Goal: Communication & Community: Ask a question

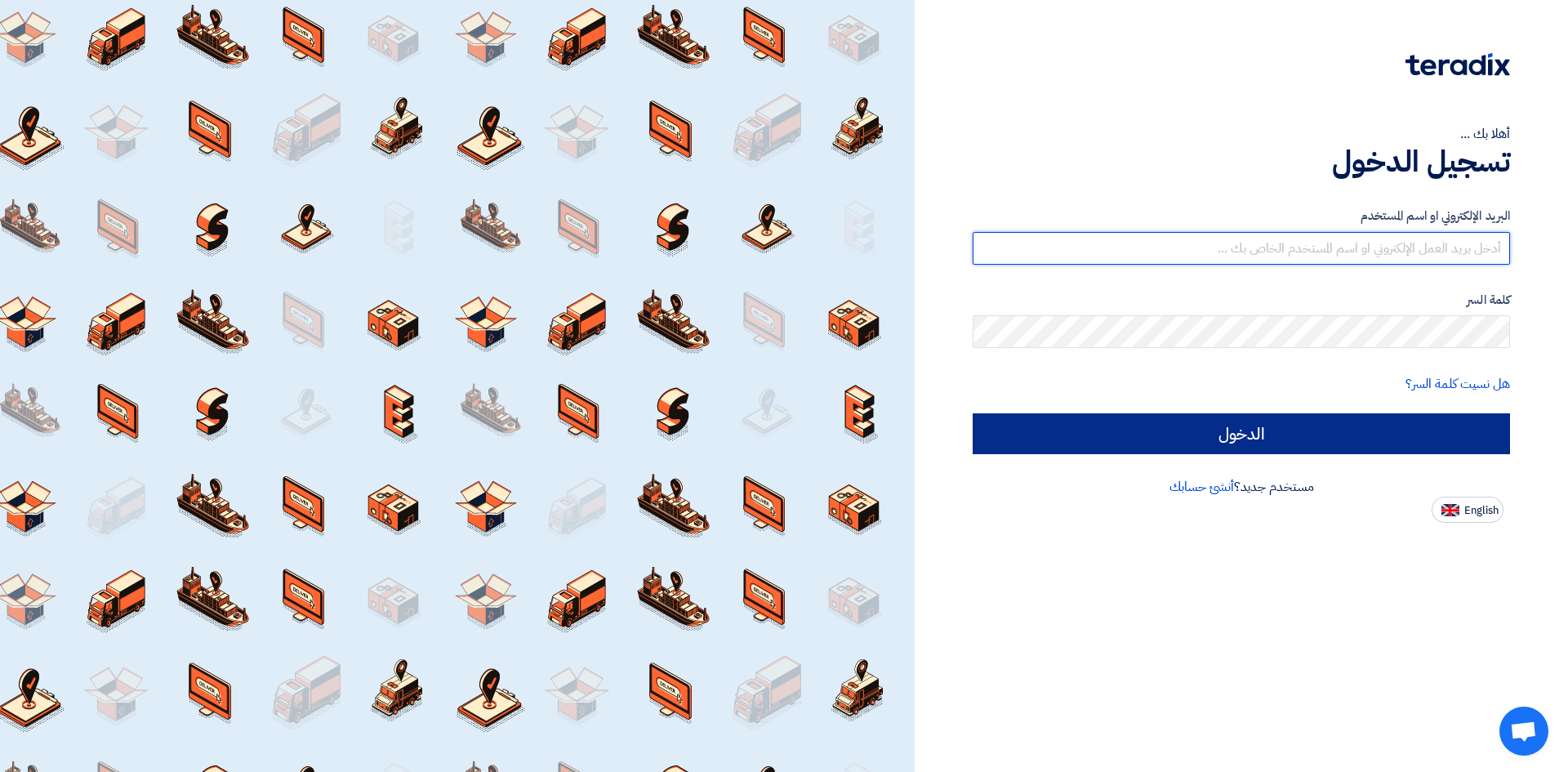
type input "o-almahdi@fbs-ksa.com"
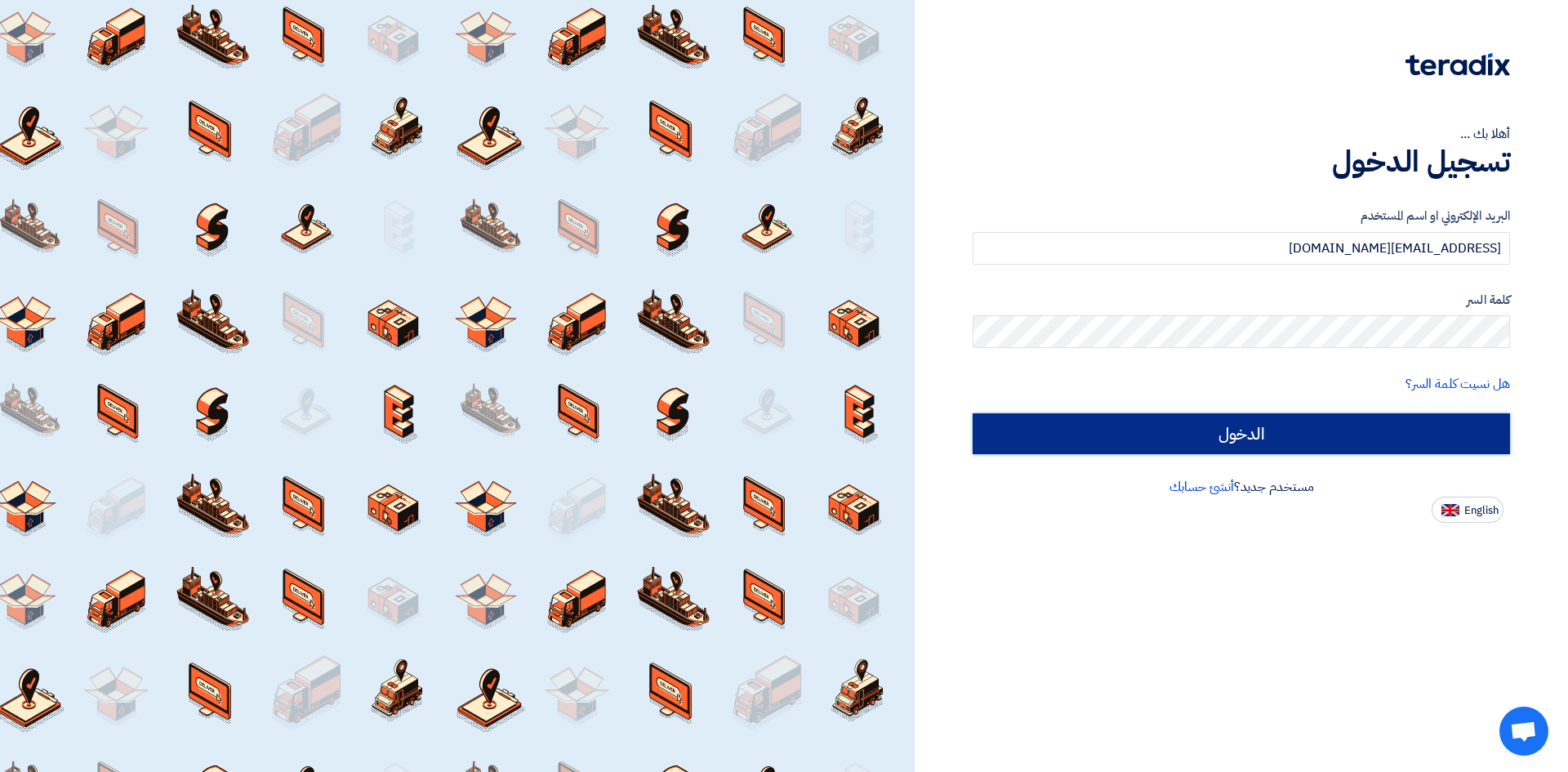
click at [1235, 438] on input "الدخول" at bounding box center [1242, 433] width 538 height 40
type input "Sign in"
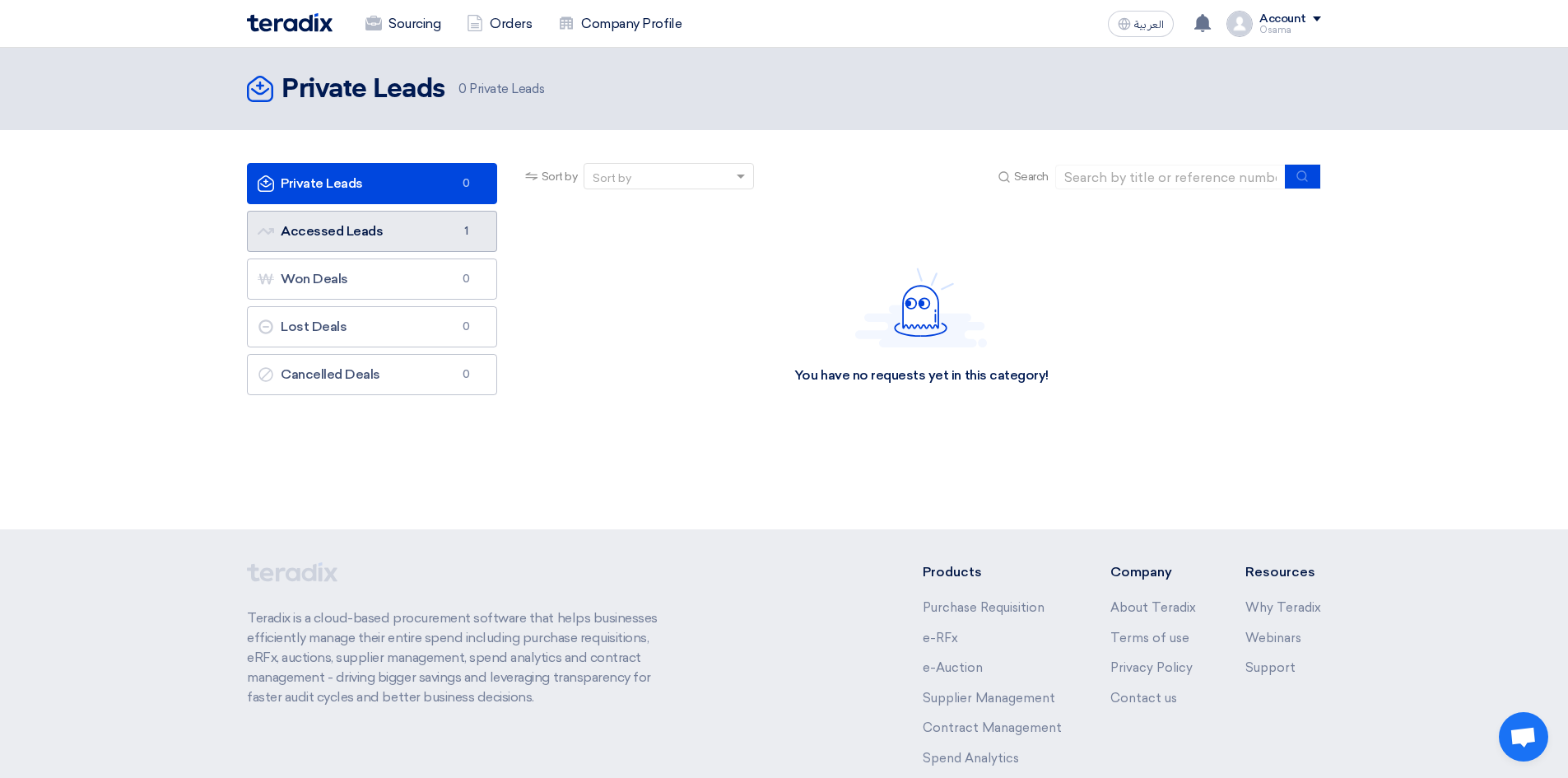
click at [348, 229] on link "Accessed Leads Accessed Leads 1" at bounding box center [372, 230] width 250 height 41
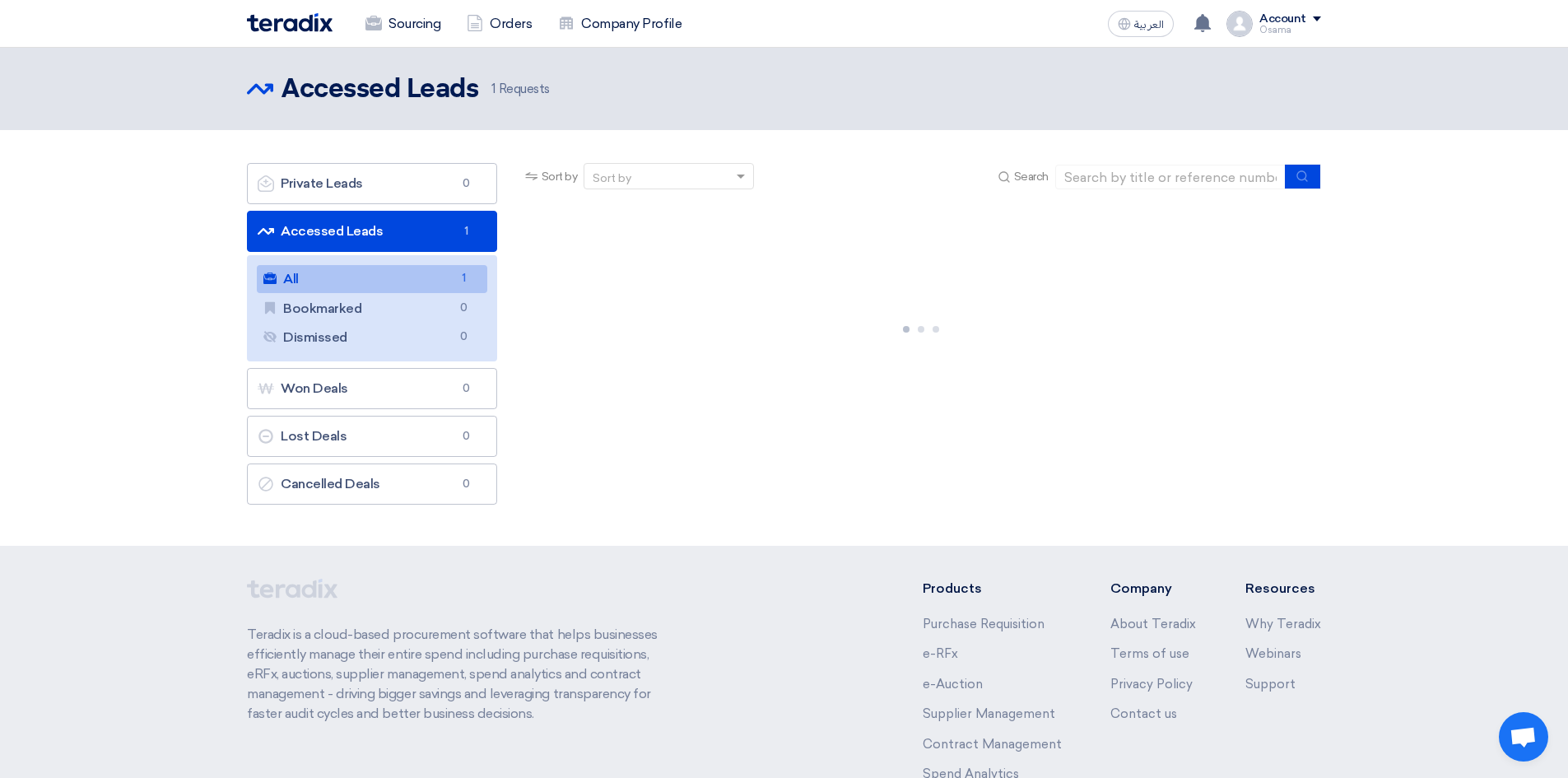
click at [315, 282] on link "All All 1" at bounding box center [371, 280] width 230 height 28
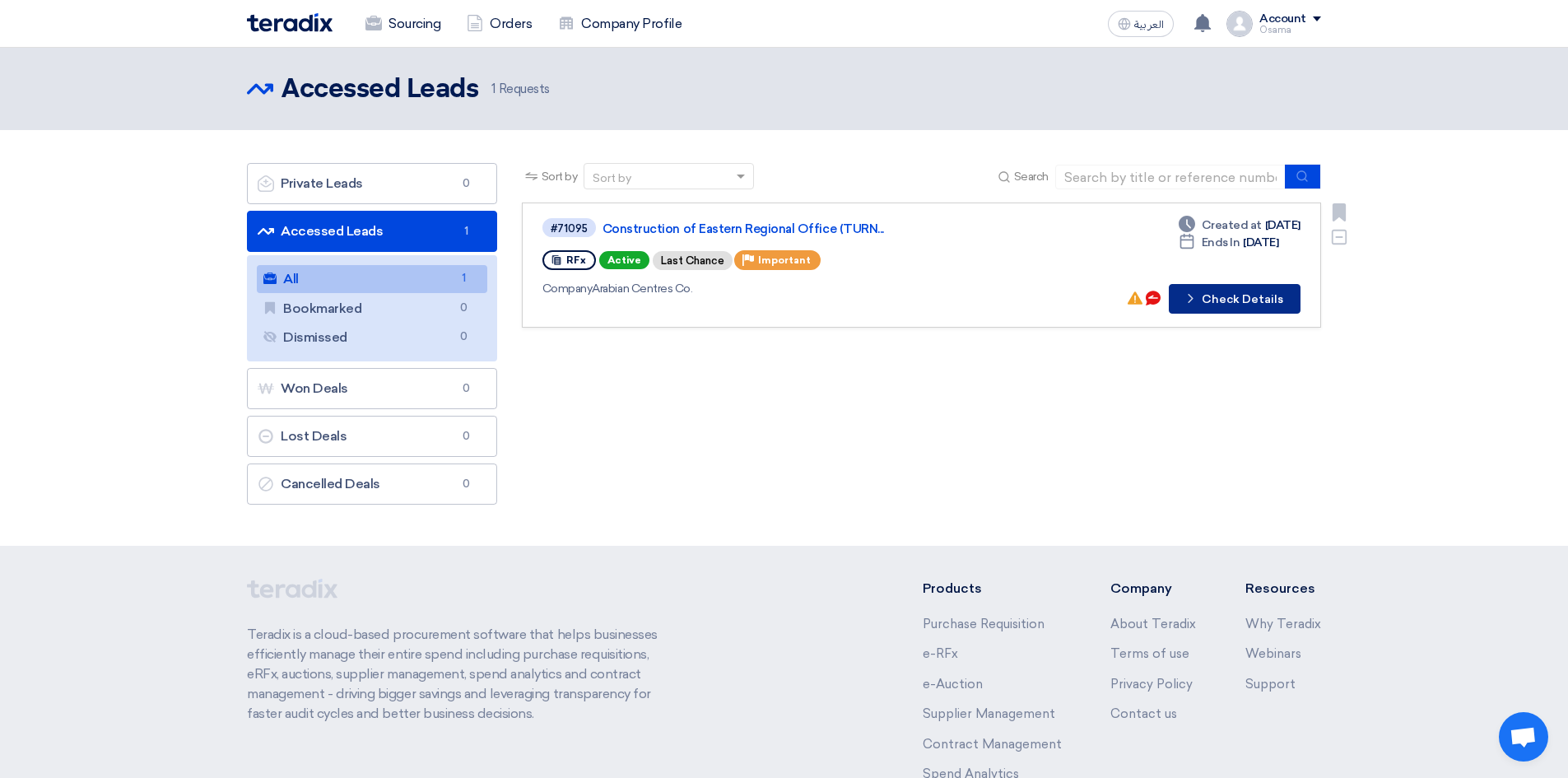
click at [1245, 299] on button "Check details Check Details" at bounding box center [1235, 299] width 132 height 29
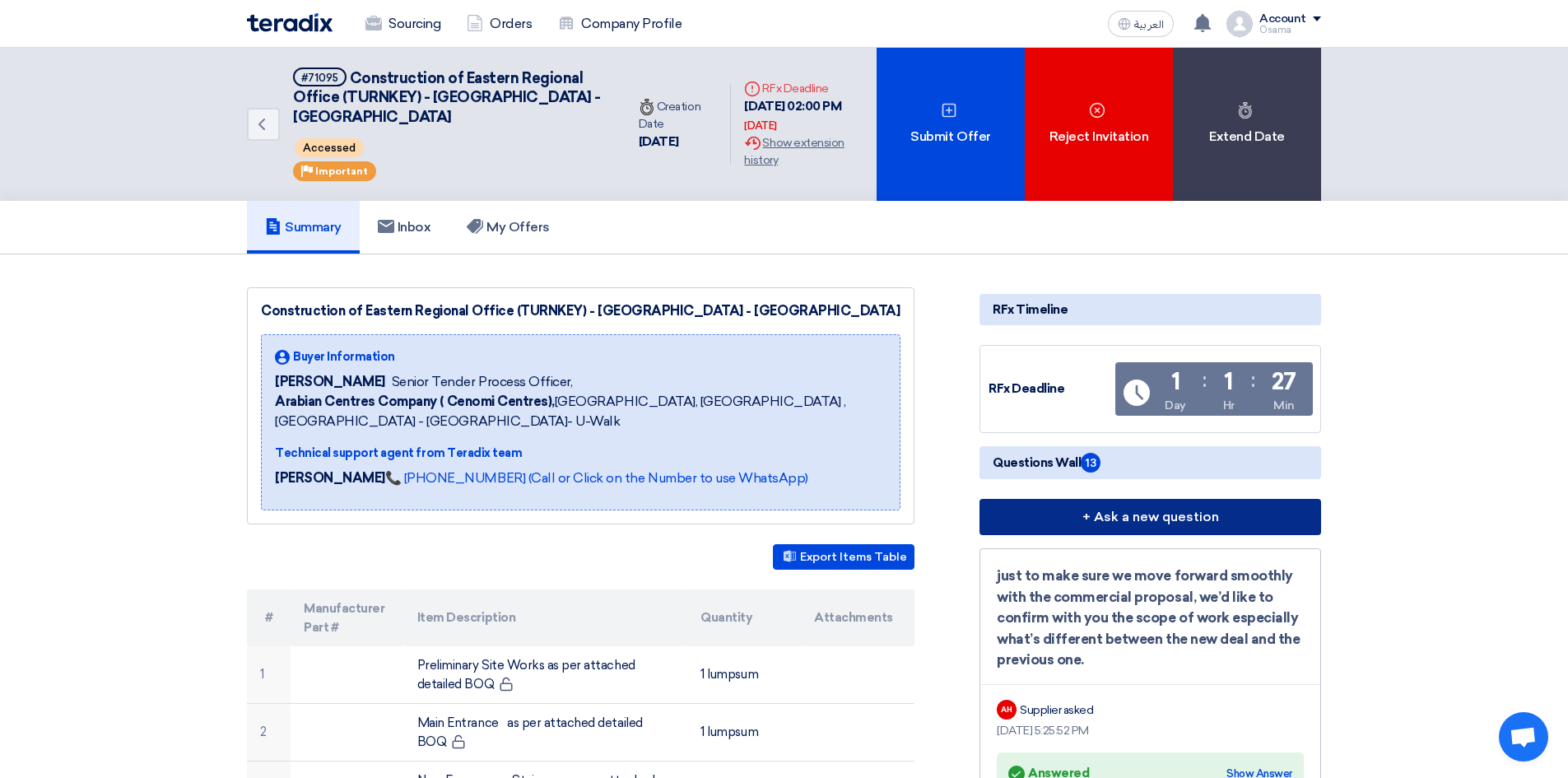
click at [1051, 519] on button "+ Ask a new question" at bounding box center [1150, 516] width 342 height 36
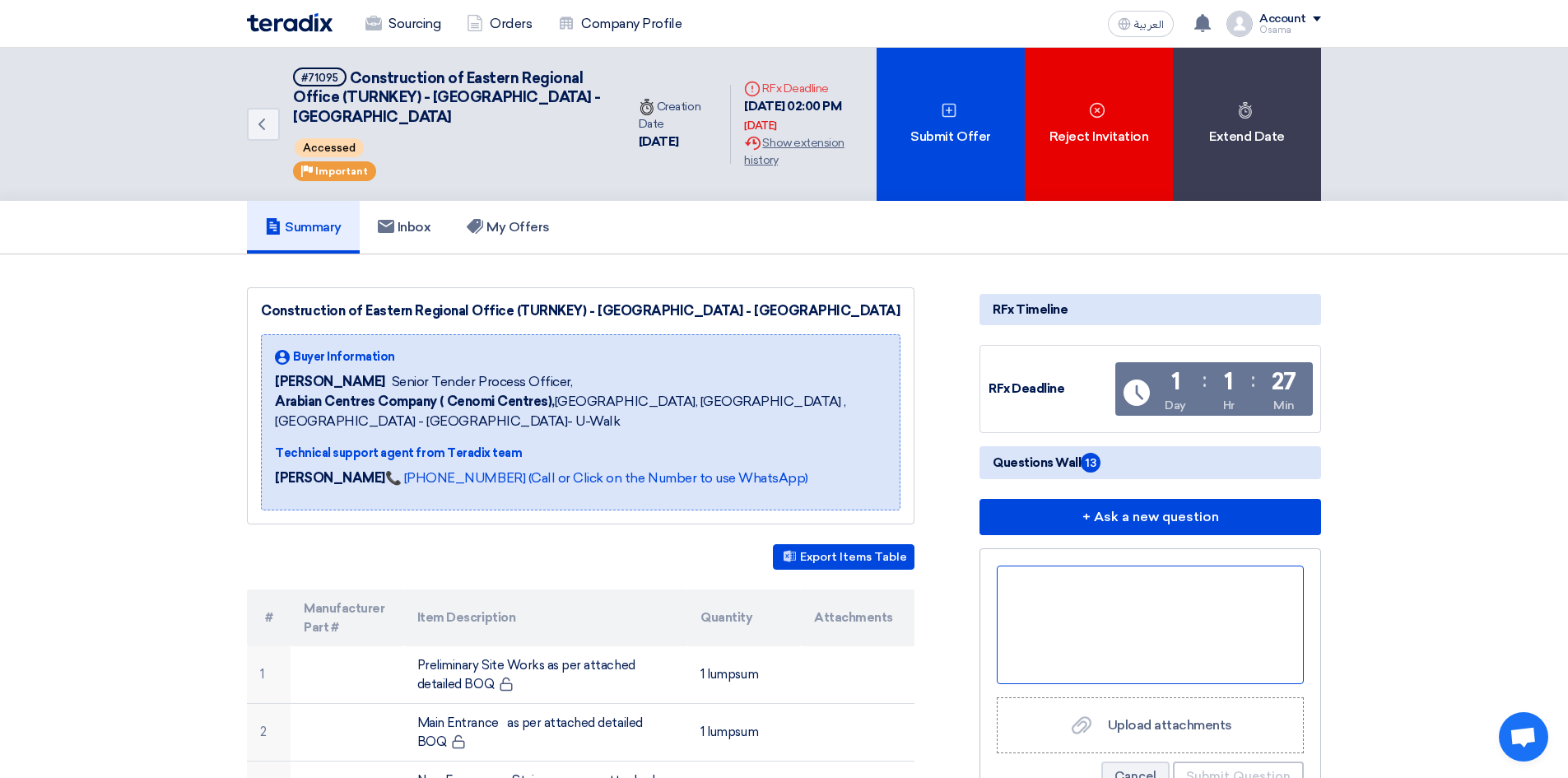
click at [1089, 625] on div at bounding box center [1150, 624] width 307 height 118
click at [1264, 625] on div "Kindly provide us with carpet specs" at bounding box center [1150, 624] width 307 height 118
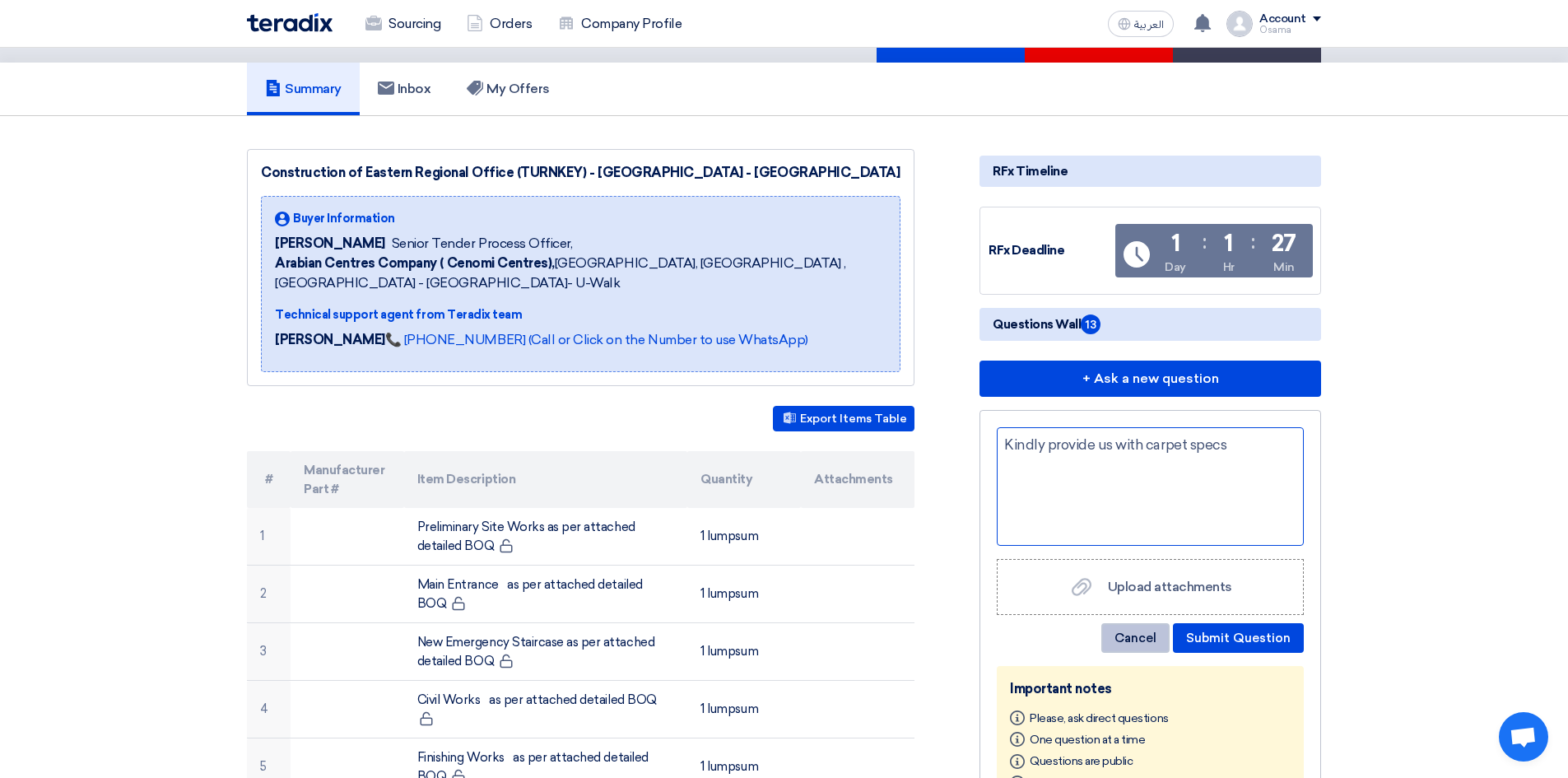
scroll to position [165, 0]
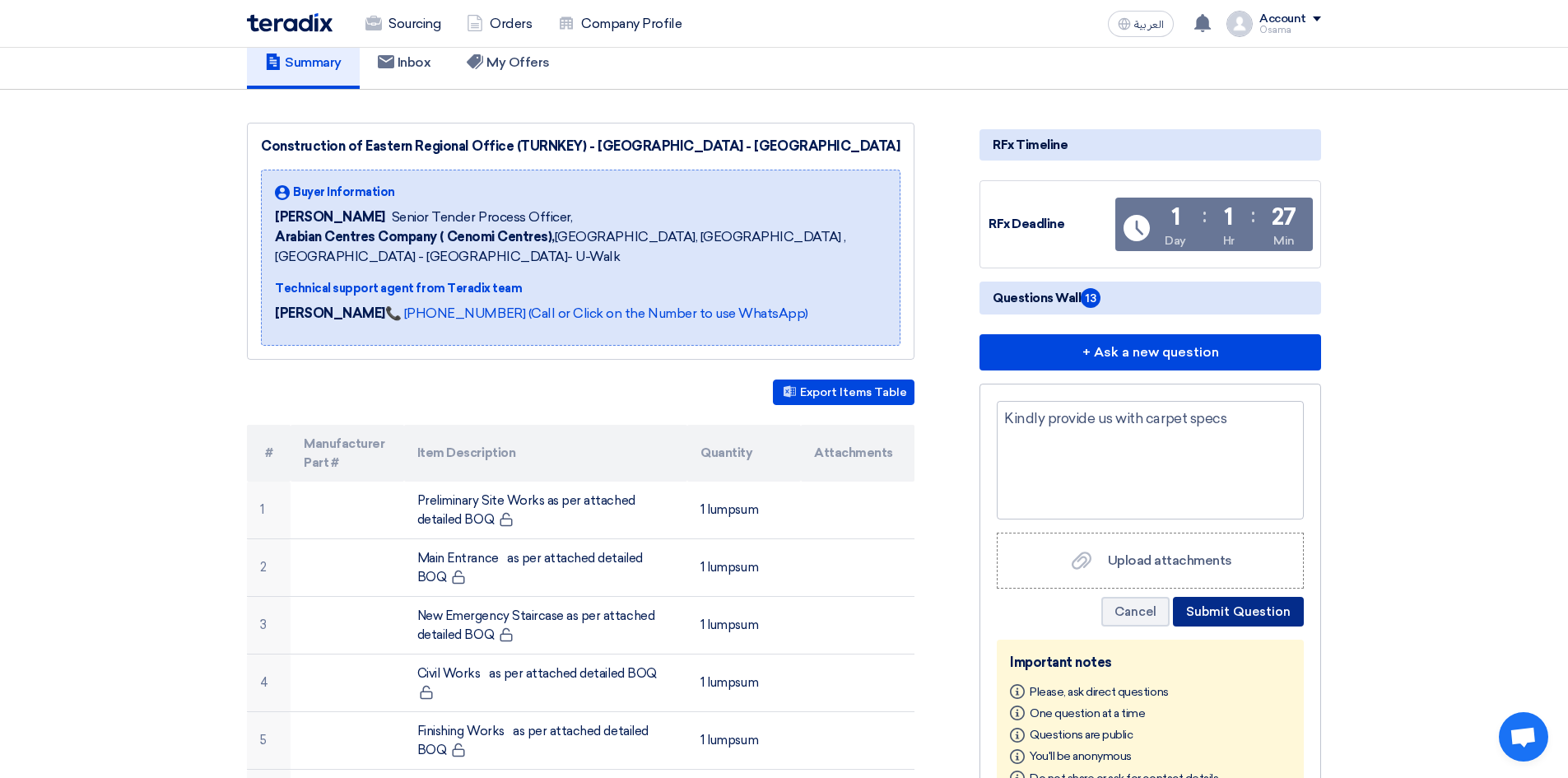
click at [1249, 612] on button "Submit Question" at bounding box center [1238, 611] width 131 height 29
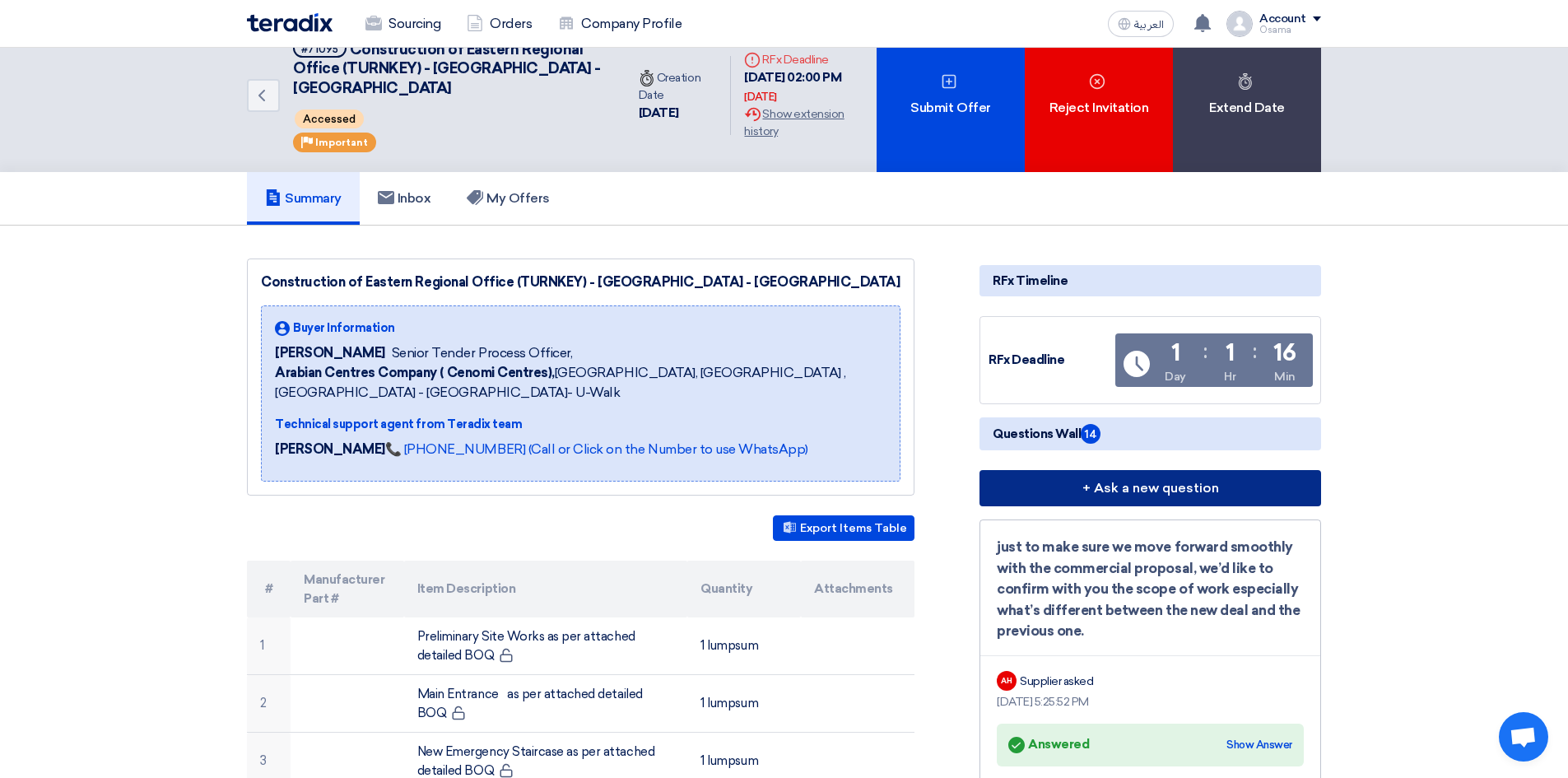
scroll to position [0, 0]
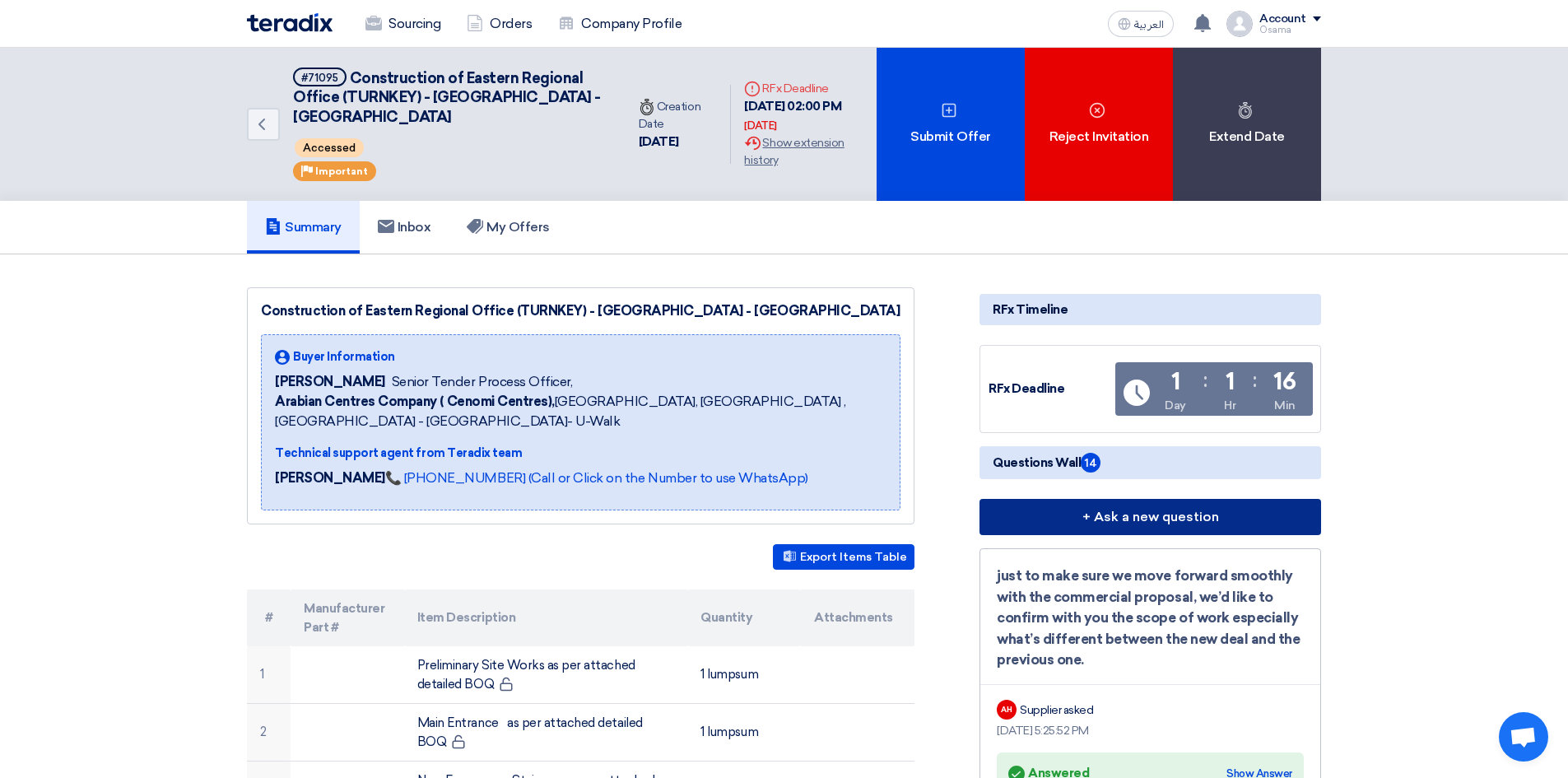
click at [1105, 523] on button "+ Ask a new question" at bounding box center [1150, 516] width 342 height 36
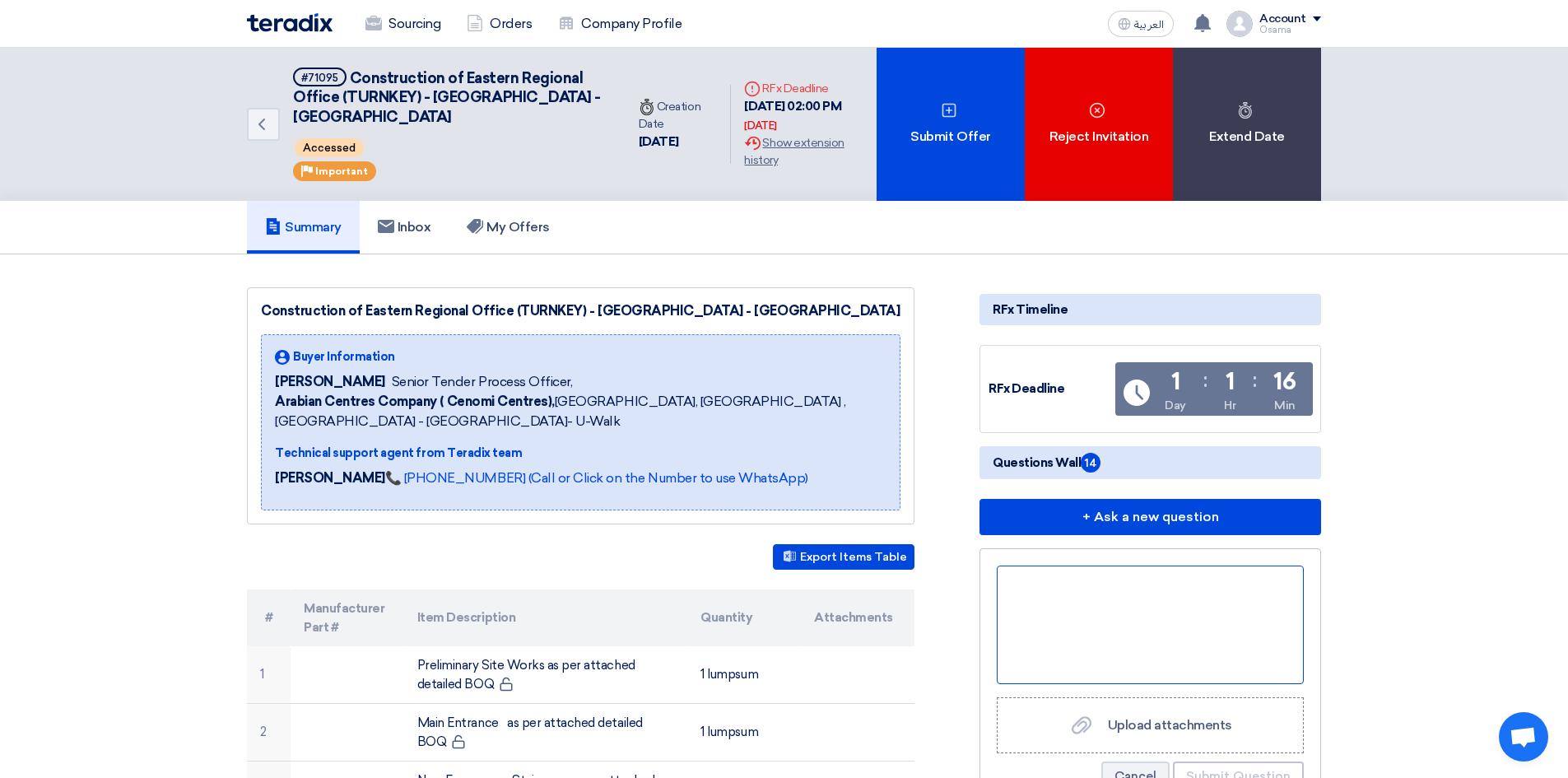
click at [1100, 585] on div at bounding box center [1150, 624] width 307 height 118
